Goal: Find specific page/section: Find specific page/section

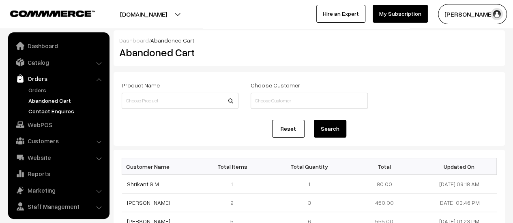
scroll to position [19, 0]
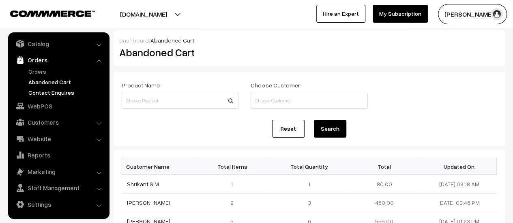
click at [61, 90] on link "Contact Enquires" at bounding box center [66, 92] width 80 height 9
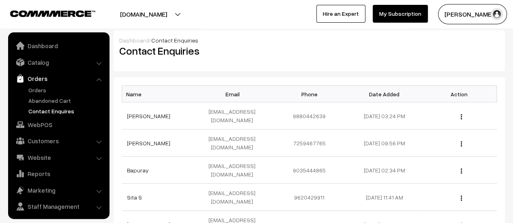
scroll to position [19, 0]
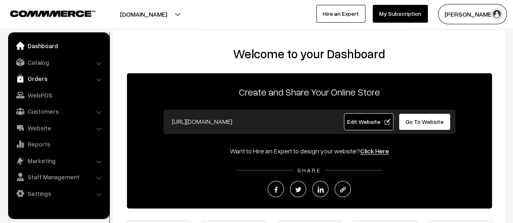
click at [29, 78] on link "Orders" at bounding box center [58, 78] width 96 height 15
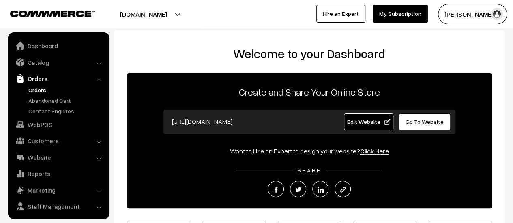
click at [32, 89] on link "Orders" at bounding box center [66, 90] width 80 height 9
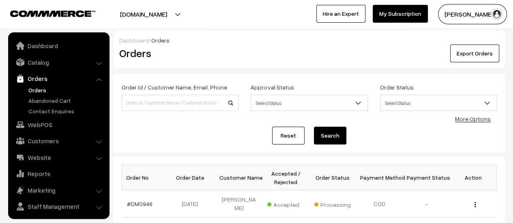
scroll to position [19, 0]
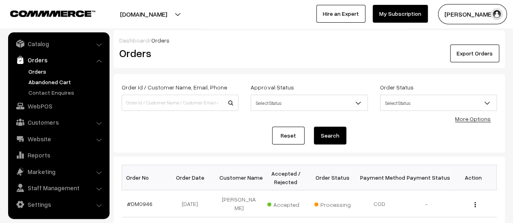
click at [37, 81] on link "Abandoned Cart" at bounding box center [66, 82] width 80 height 9
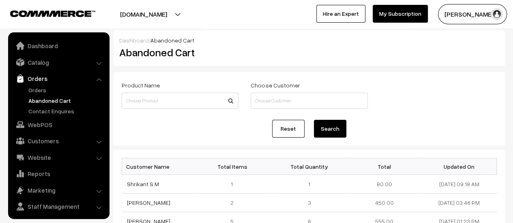
scroll to position [19, 0]
